Goal: Task Accomplishment & Management: Use online tool/utility

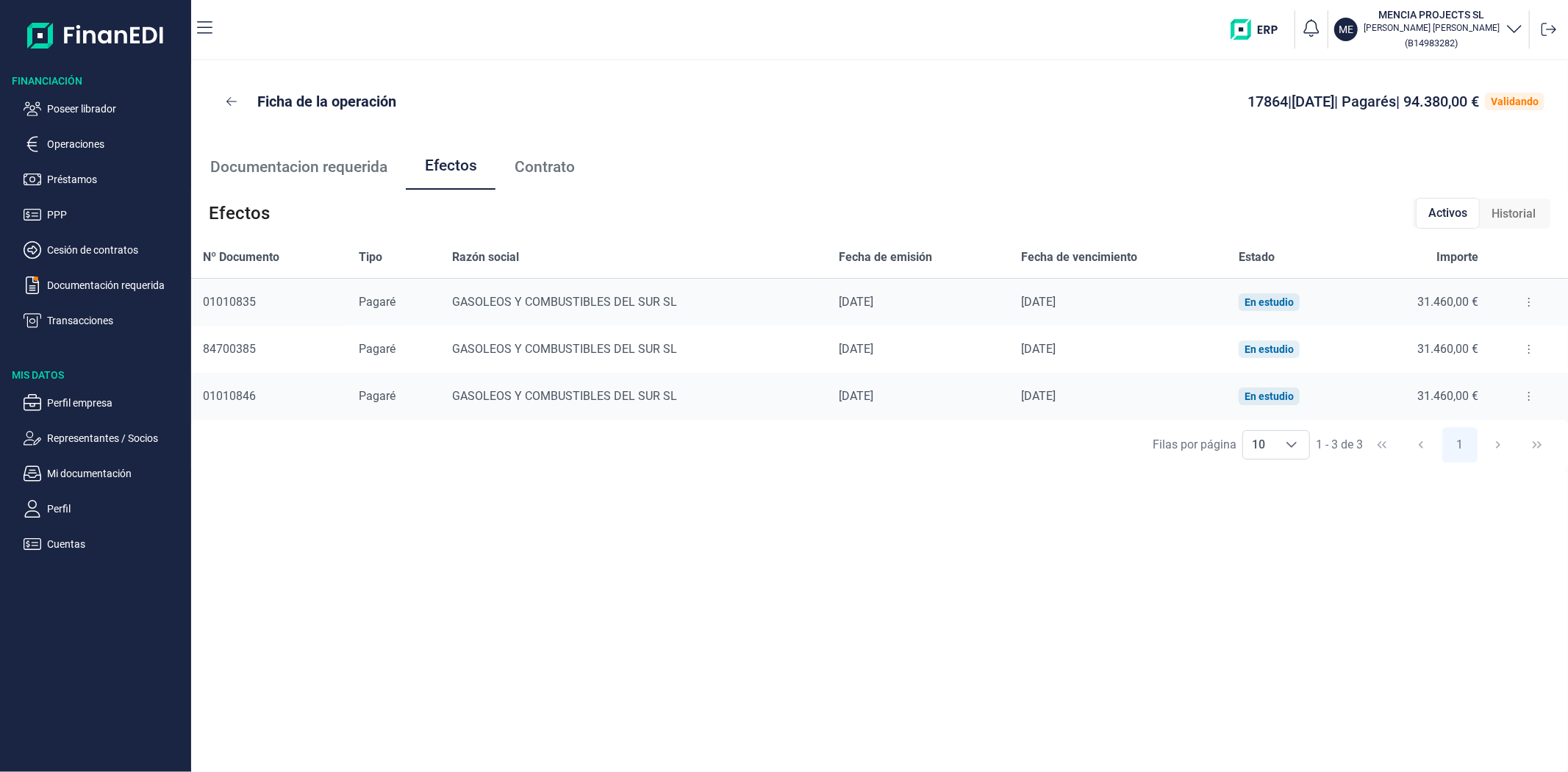
click at [723, 156] on ul "Documentacion requerida Efectos Contrato" at bounding box center [880, 167] width 1377 height 47
click at [89, 110] on p "Poseer librador" at bounding box center [117, 108] width 138 height 17
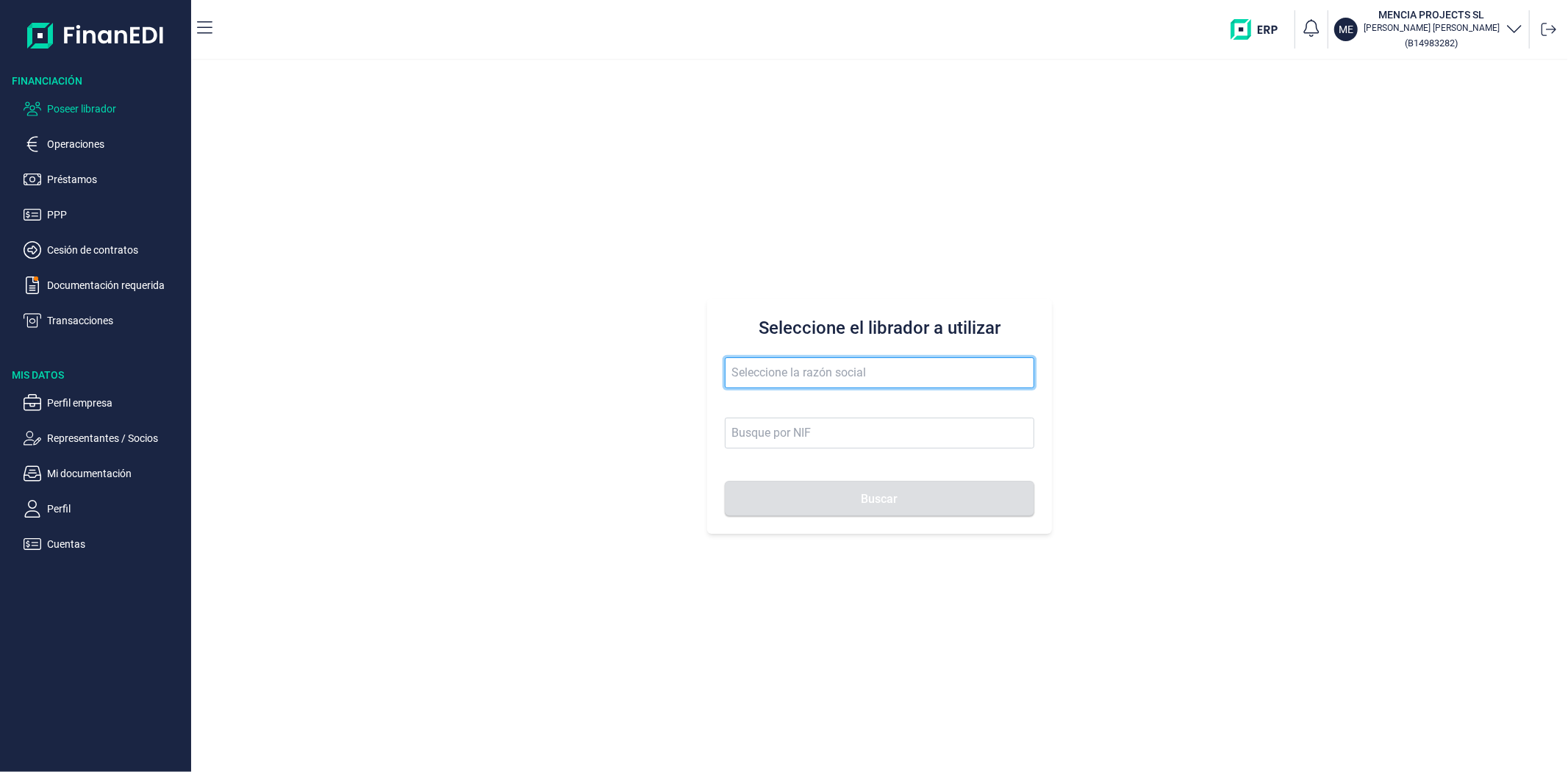
click at [799, 380] on input "text" at bounding box center [879, 372] width 309 height 31
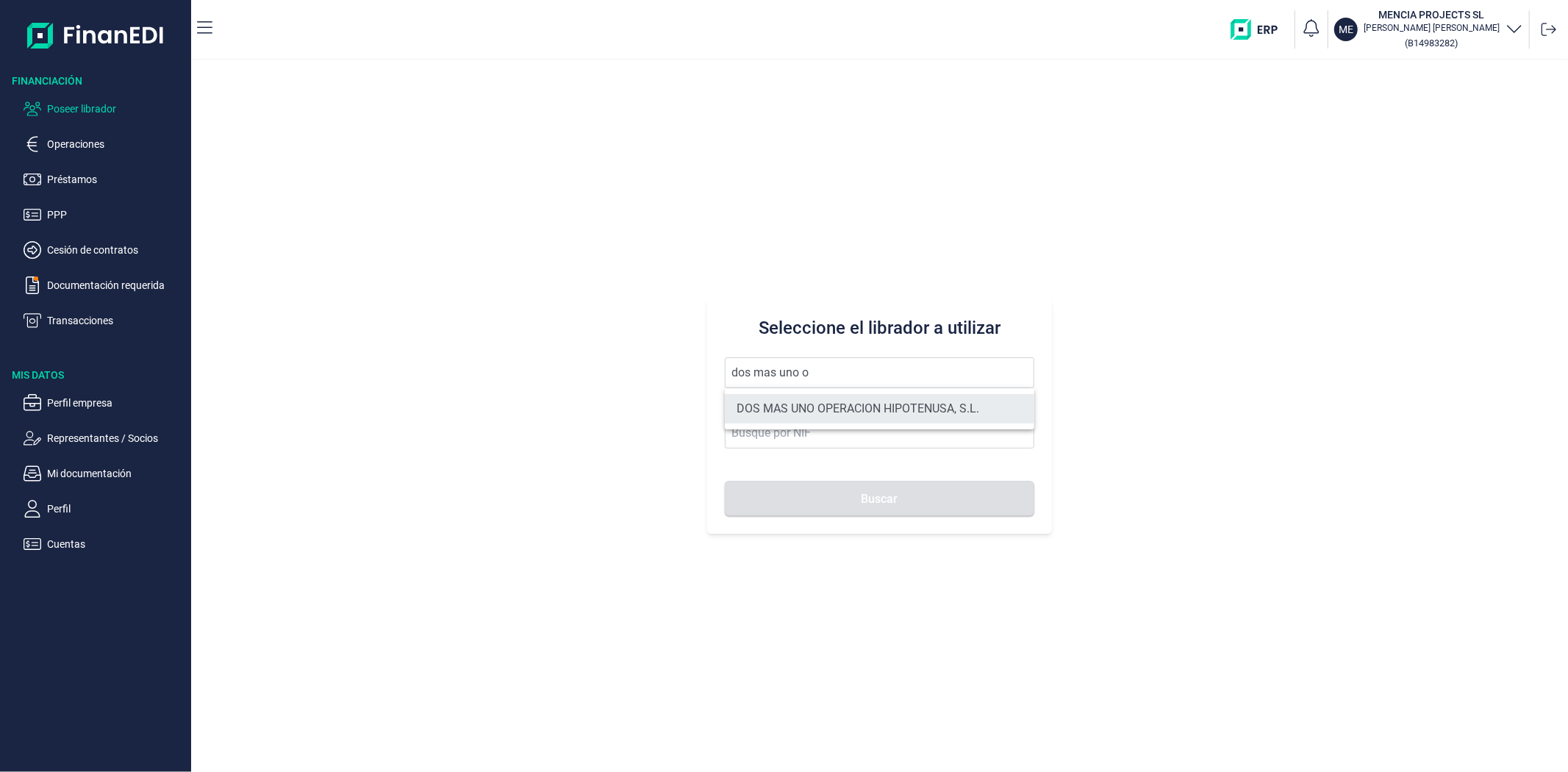
click at [780, 407] on li "DOS MAS UNO OPERACION HIPOTENUSA, S.L." at bounding box center [879, 409] width 309 height 29
type input "DOS MAS UNO OPERACION HIPOTENUSA, S.L."
type input "B19365022"
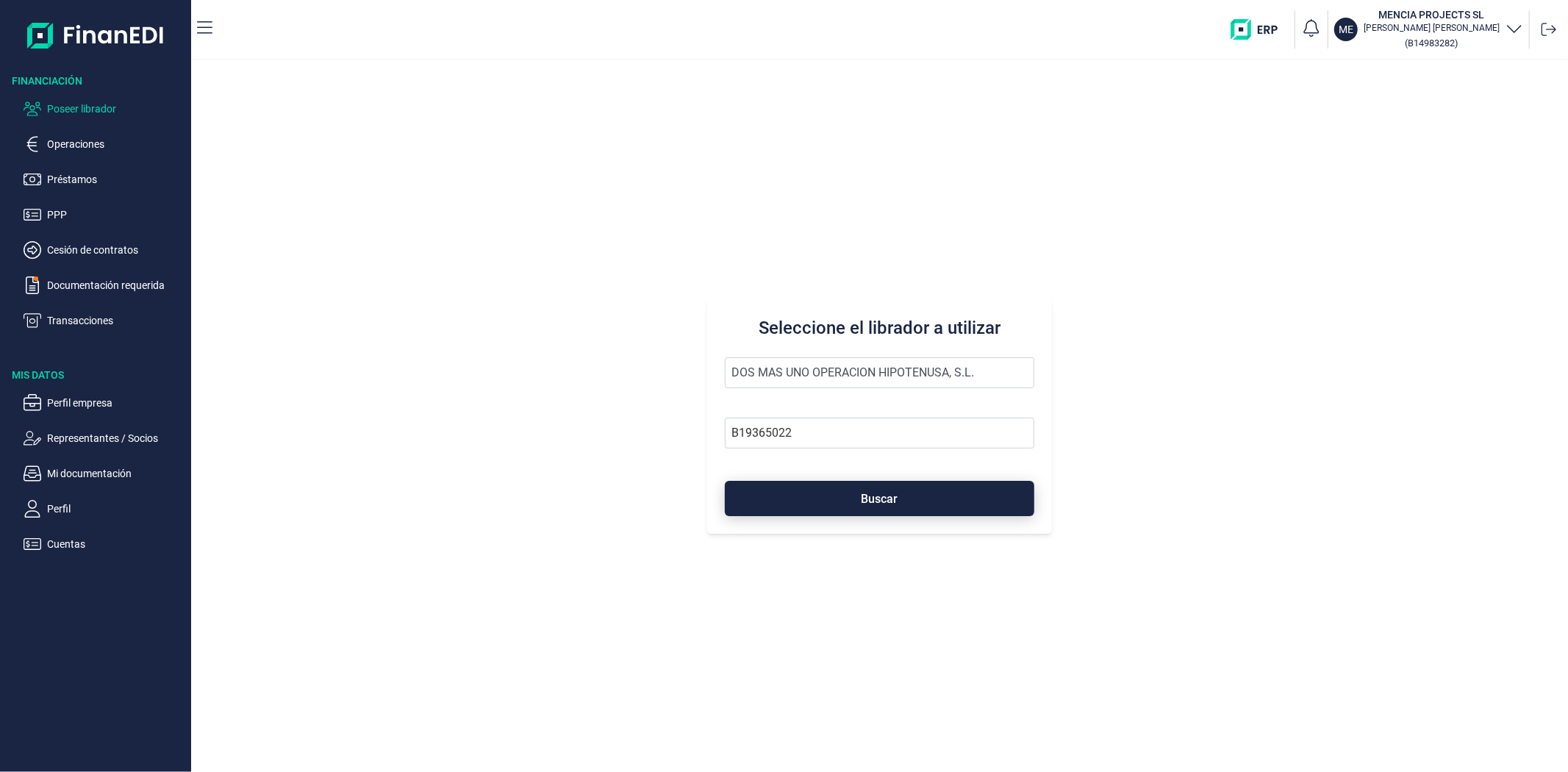
click at [750, 503] on button "Buscar" at bounding box center [879, 498] width 309 height 36
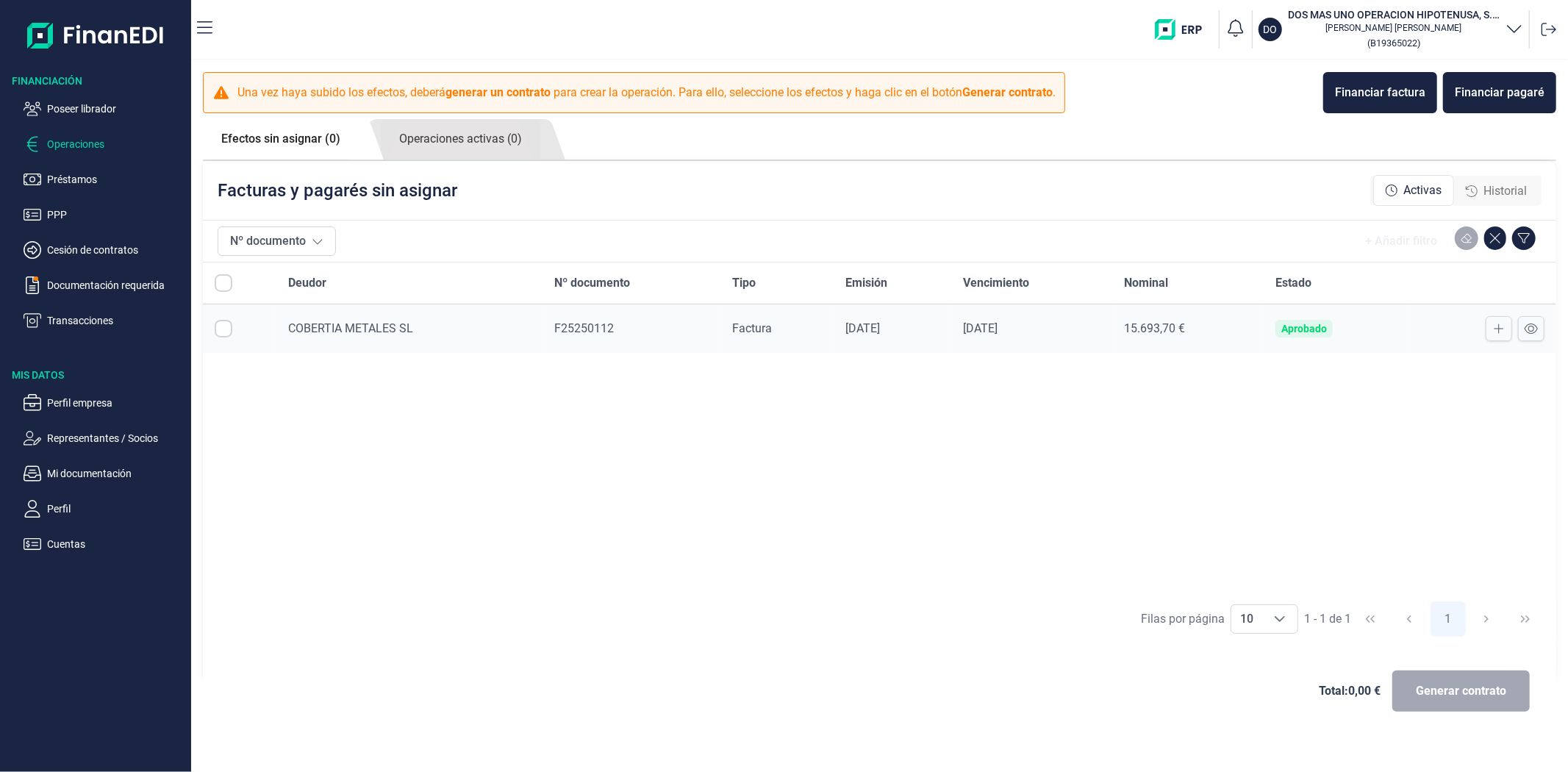
checkbox input "true"
click at [1460, 682] on span "Generar contrato" at bounding box center [1461, 690] width 90 height 17
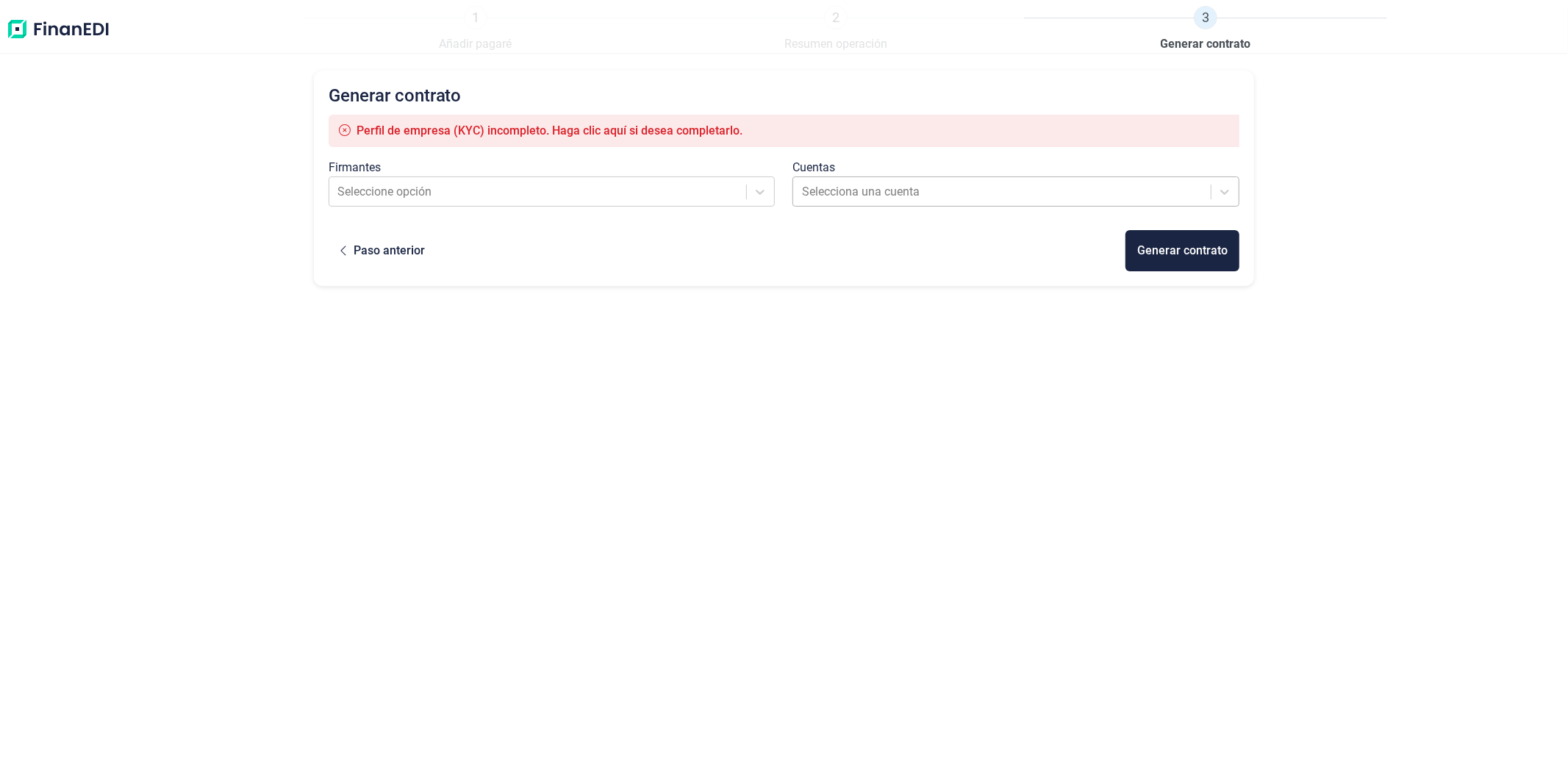
click at [823, 187] on div at bounding box center [1003, 191] width 402 height 21
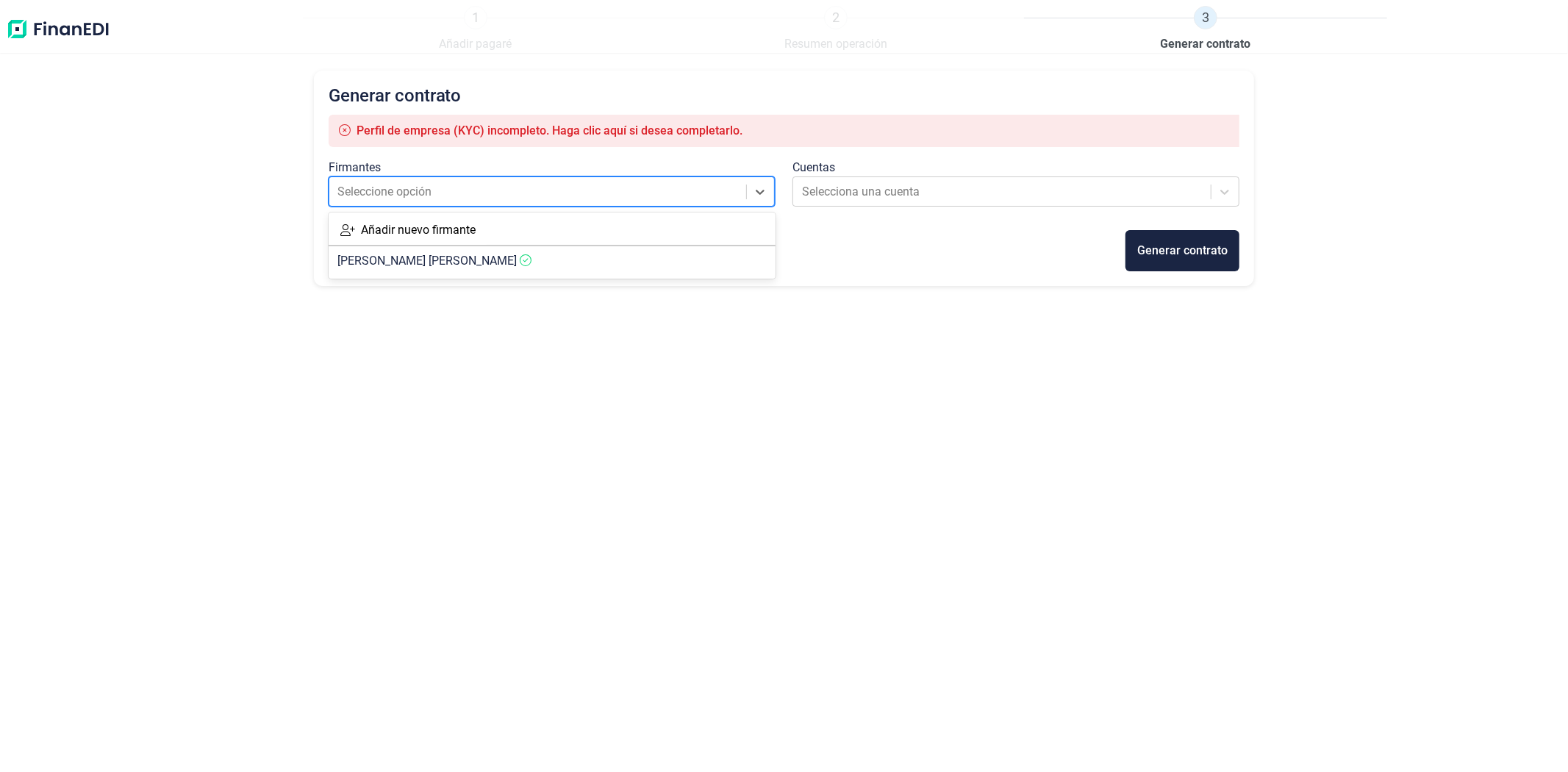
click at [698, 188] on div at bounding box center [538, 191] width 402 height 21
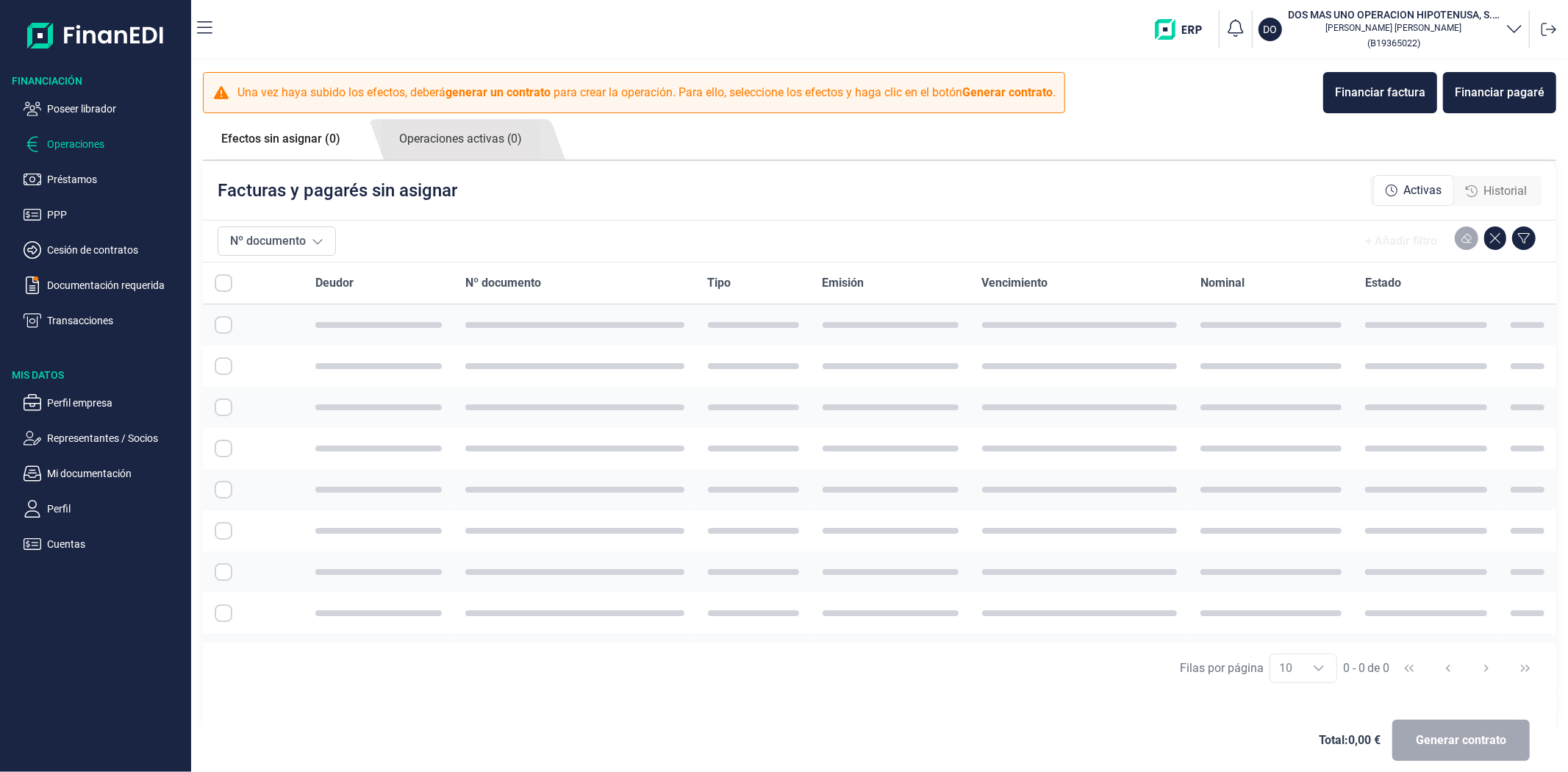
checkbox input "true"
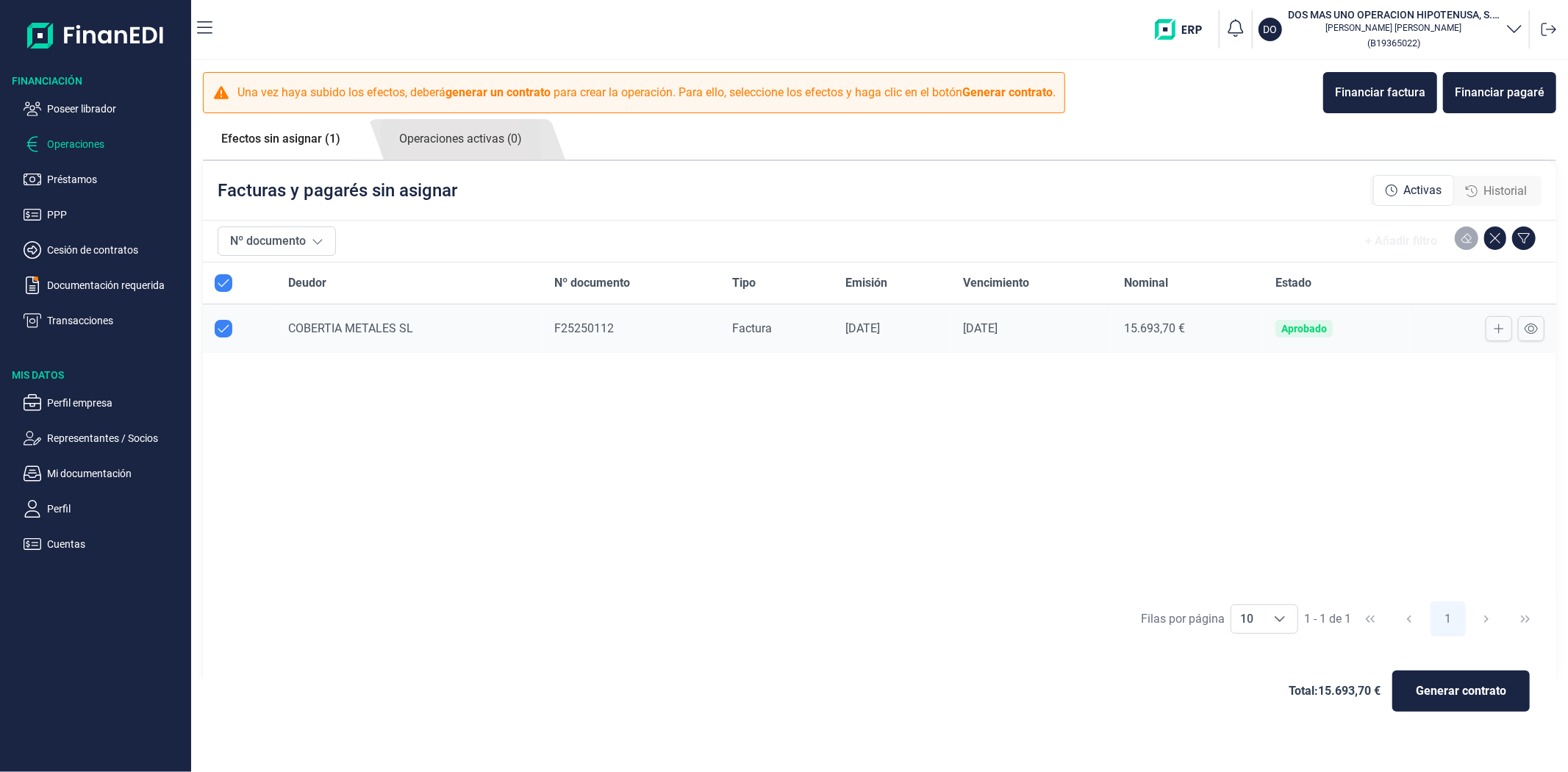
checkbox input "true"
click at [364, 330] on span "COBERTIA METALES SL" at bounding box center [350, 328] width 125 height 14
drag, startPoint x: 1187, startPoint y: 540, endPoint x: 1186, endPoint y: 528, distance: 12.0
click at [1187, 540] on div "Deudor Nº documento Tipo Emisión Vencimiento Nominal Estado COBERTIA METALES SL…" at bounding box center [880, 427] width 1353 height 330
drag, startPoint x: 1188, startPoint y: 423, endPoint x: 1040, endPoint y: 375, distance: 155.6
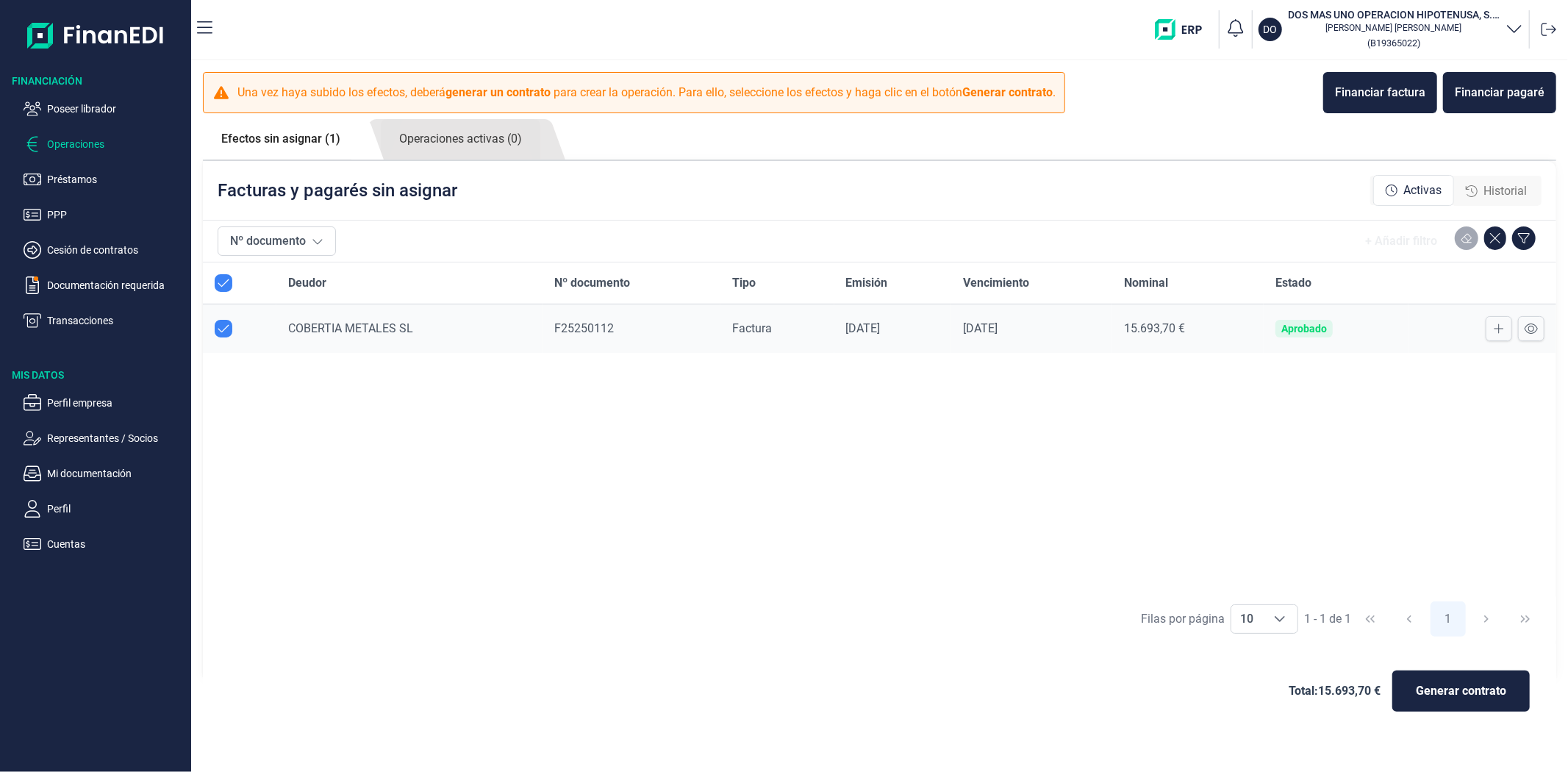
click at [1188, 423] on div "Deudor Nº documento Tipo Emisión Vencimiento Nominal Estado COBERTIA METALES SL…" at bounding box center [880, 427] width 1353 height 330
